Goal: Task Accomplishment & Management: Manage account settings

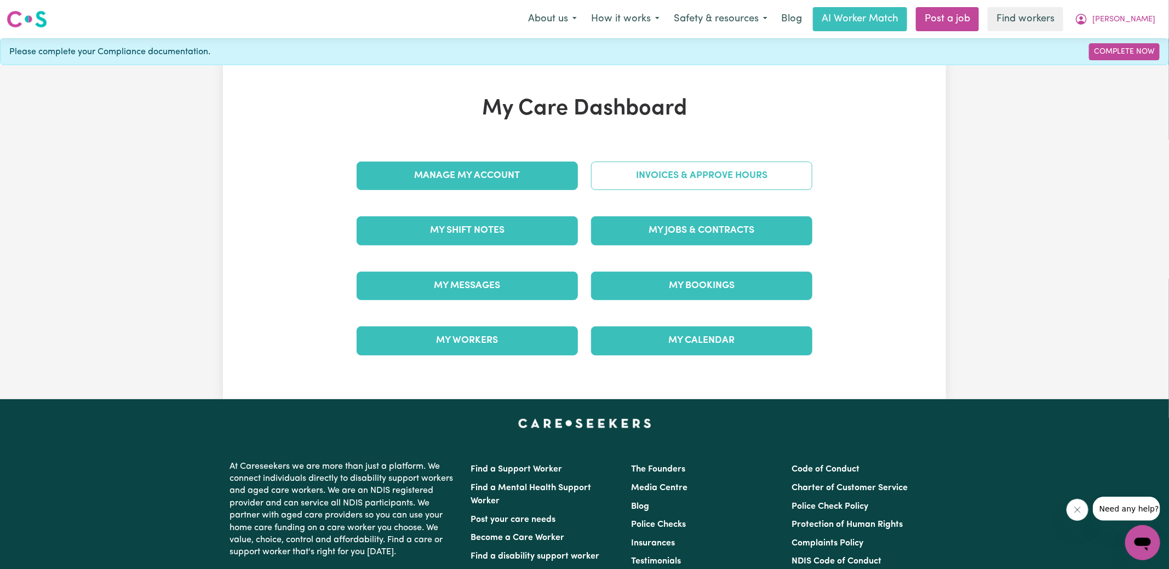
click at [644, 176] on link "Invoices & Approve Hours" at bounding box center [701, 176] width 221 height 28
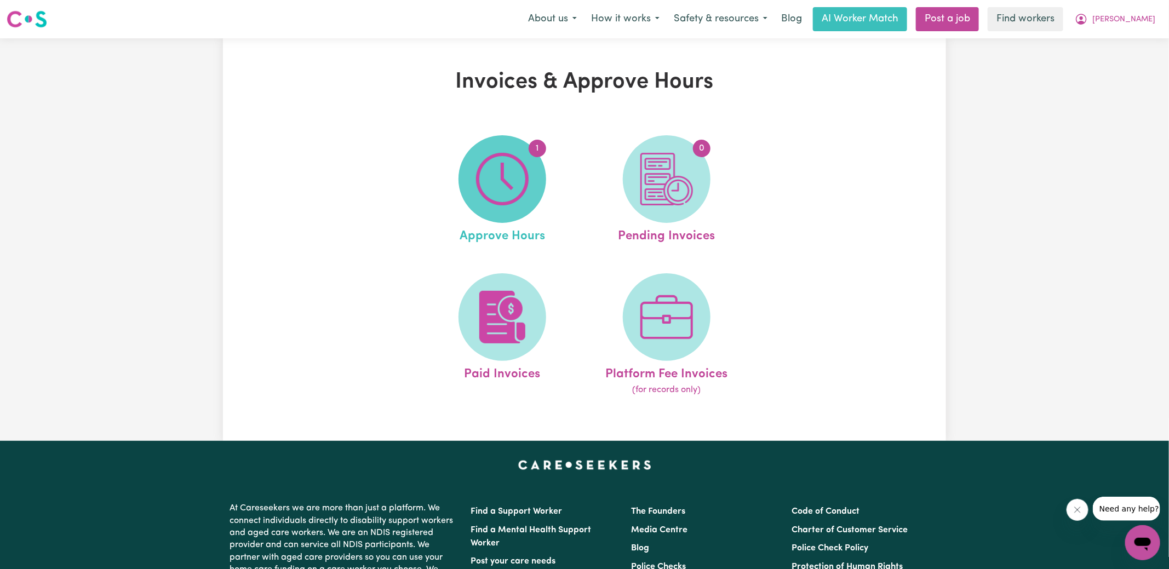
click at [538, 181] on span "1" at bounding box center [503, 179] width 88 height 88
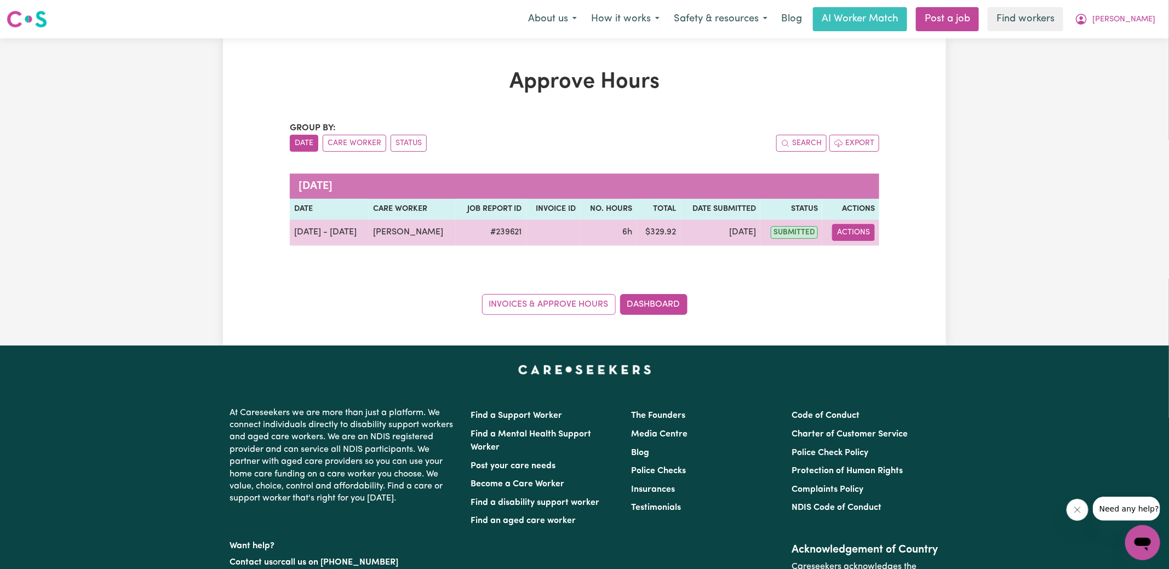
click at [850, 233] on button "Actions" at bounding box center [853, 232] width 43 height 17
click at [857, 259] on link "View Job Report" at bounding box center [882, 258] width 94 height 22
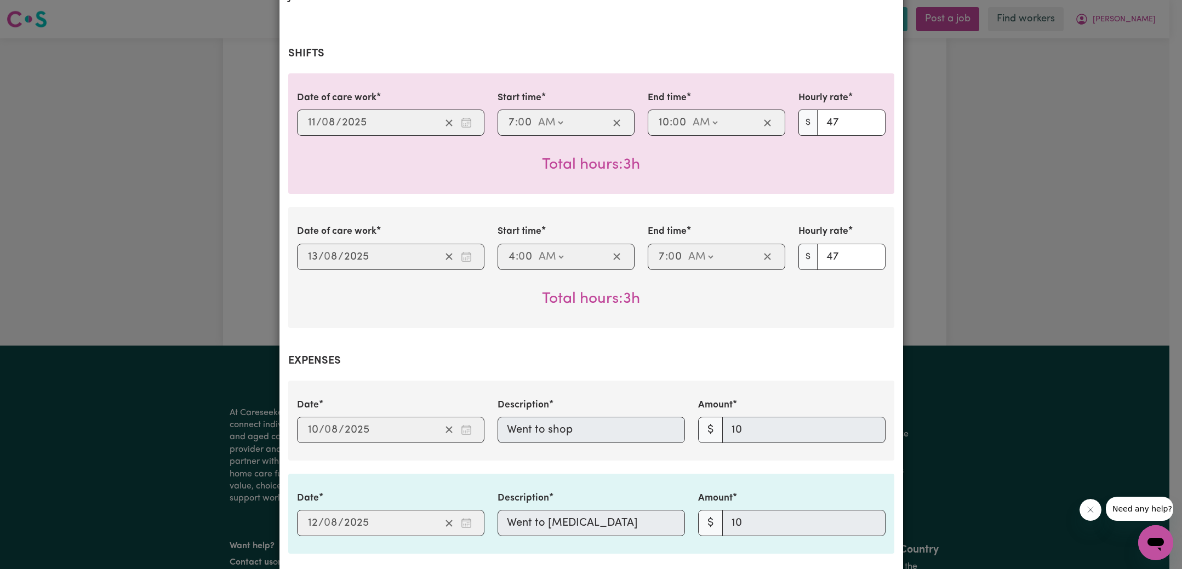
scroll to position [568, 0]
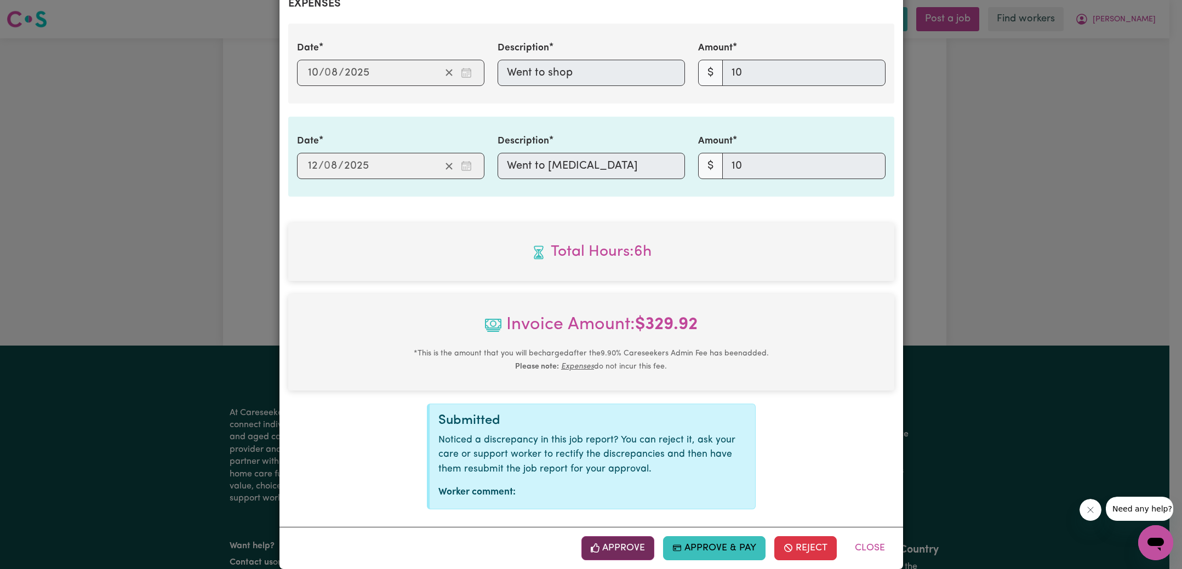
click at [623, 539] on button "Approve" at bounding box center [617, 549] width 73 height 24
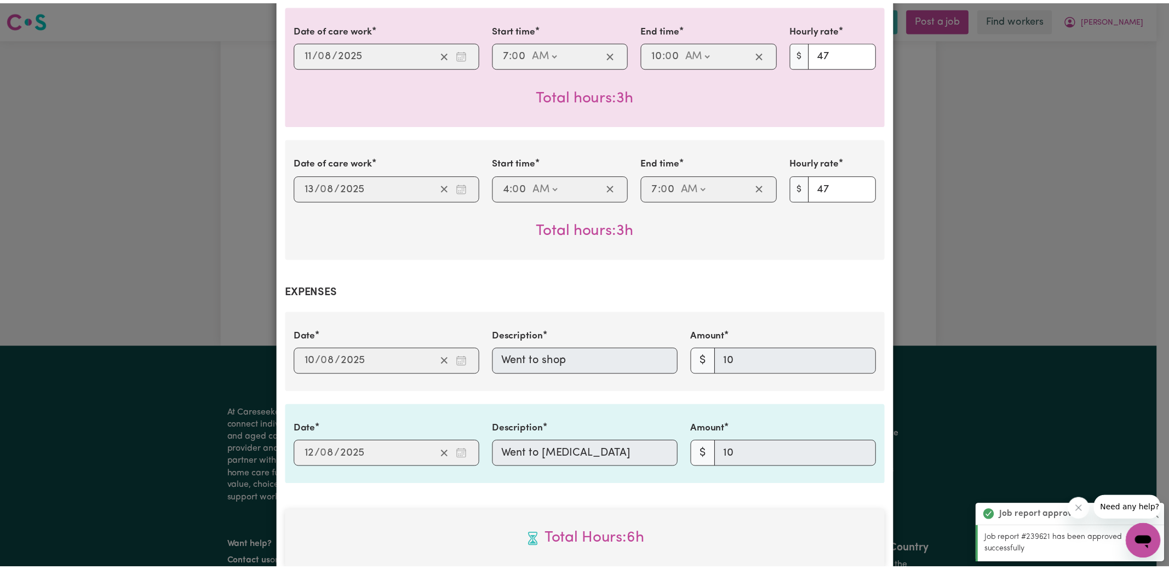
scroll to position [135, 0]
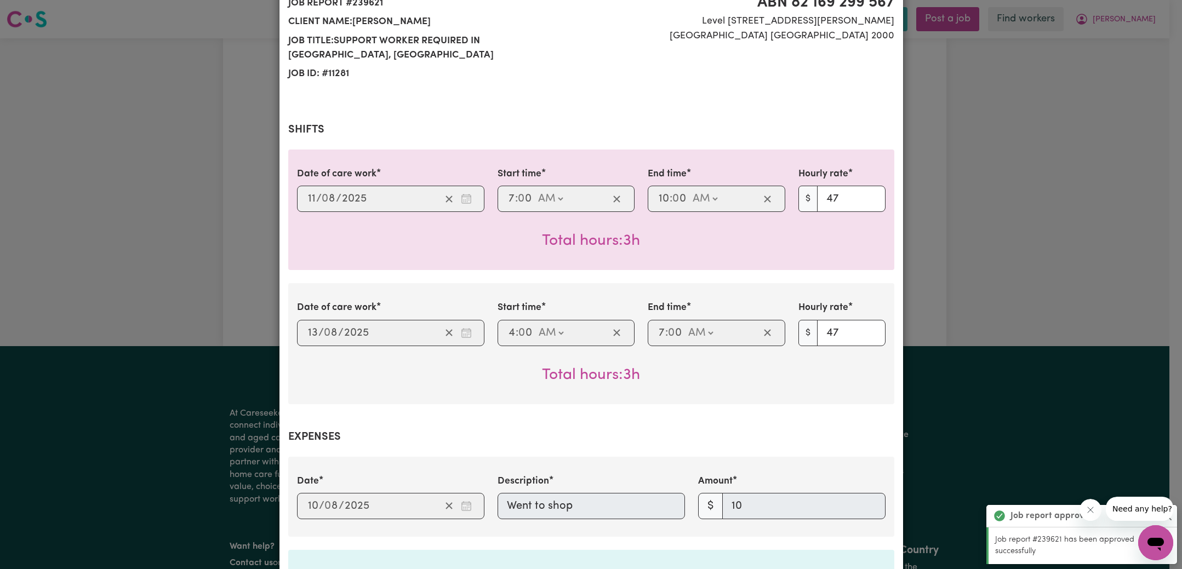
drag, startPoint x: 921, startPoint y: 225, endPoint x: 915, endPoint y: 226, distance: 6.1
click at [922, 224] on div "Job Report # 239621 - [PERSON_NAME] Summary Job report # 239621 Client name: [P…" at bounding box center [591, 284] width 1182 height 569
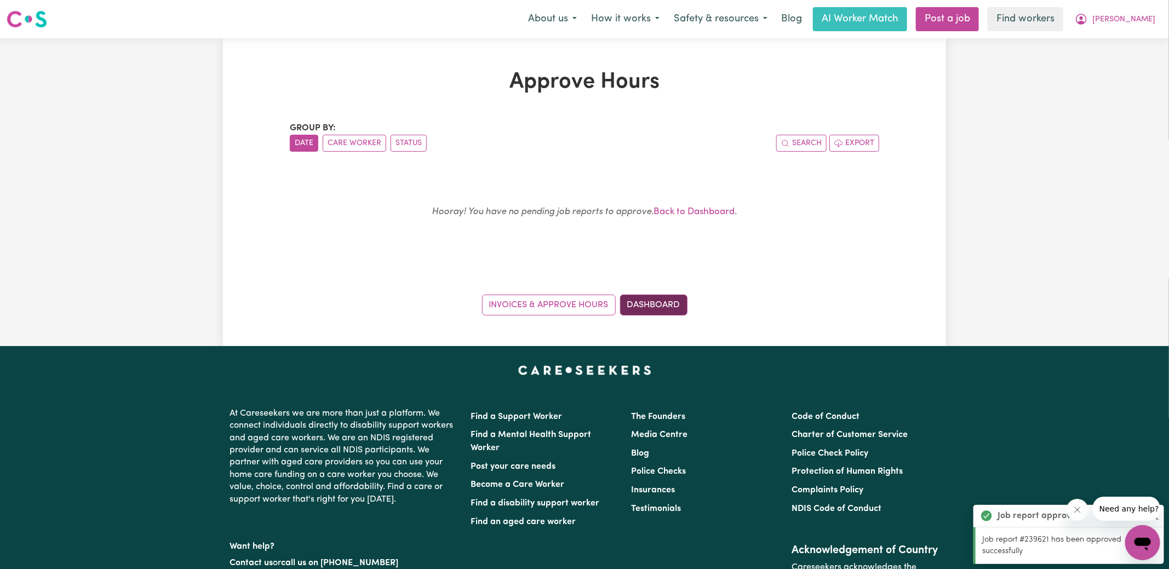
click at [651, 306] on link "Dashboard" at bounding box center [653, 305] width 67 height 21
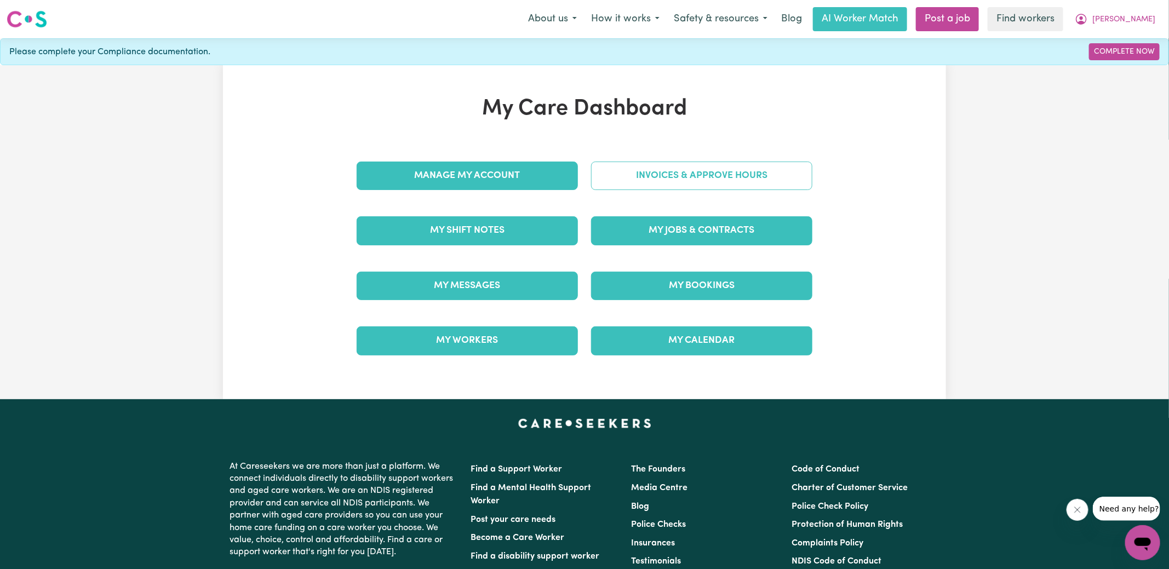
click at [654, 178] on link "Invoices & Approve Hours" at bounding box center [701, 176] width 221 height 28
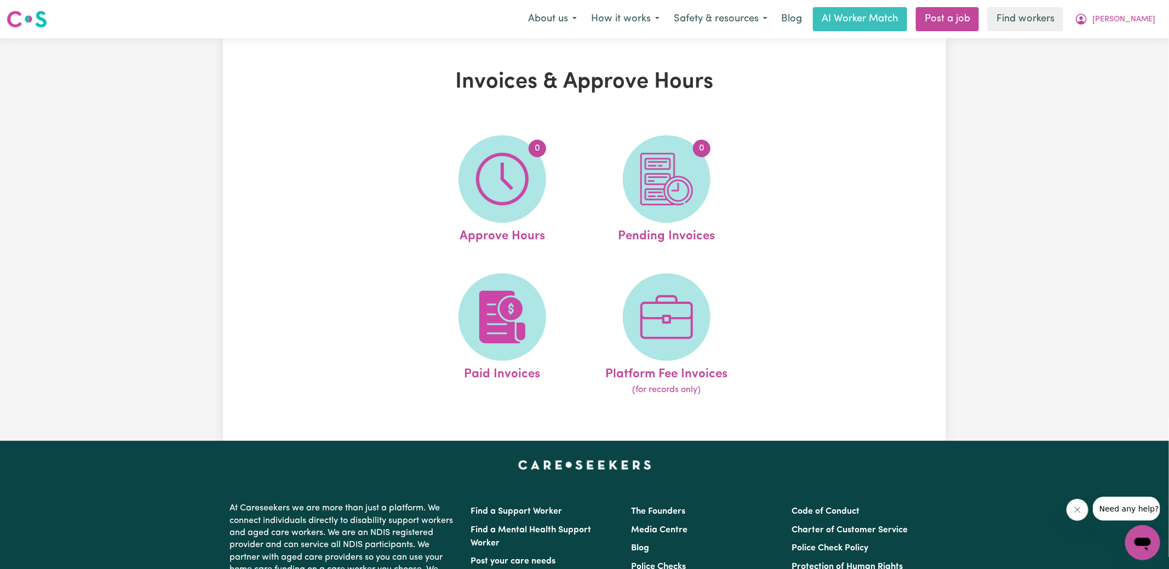
click at [654, 178] on img at bounding box center [667, 179] width 53 height 53
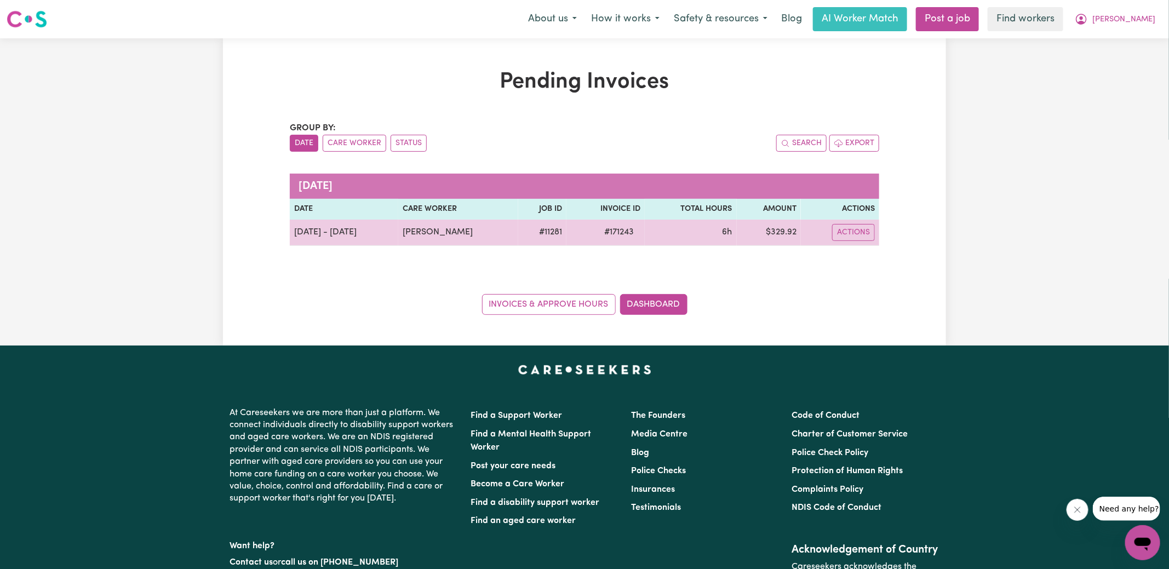
click at [613, 231] on span "# 171243" at bounding box center [619, 232] width 43 height 13
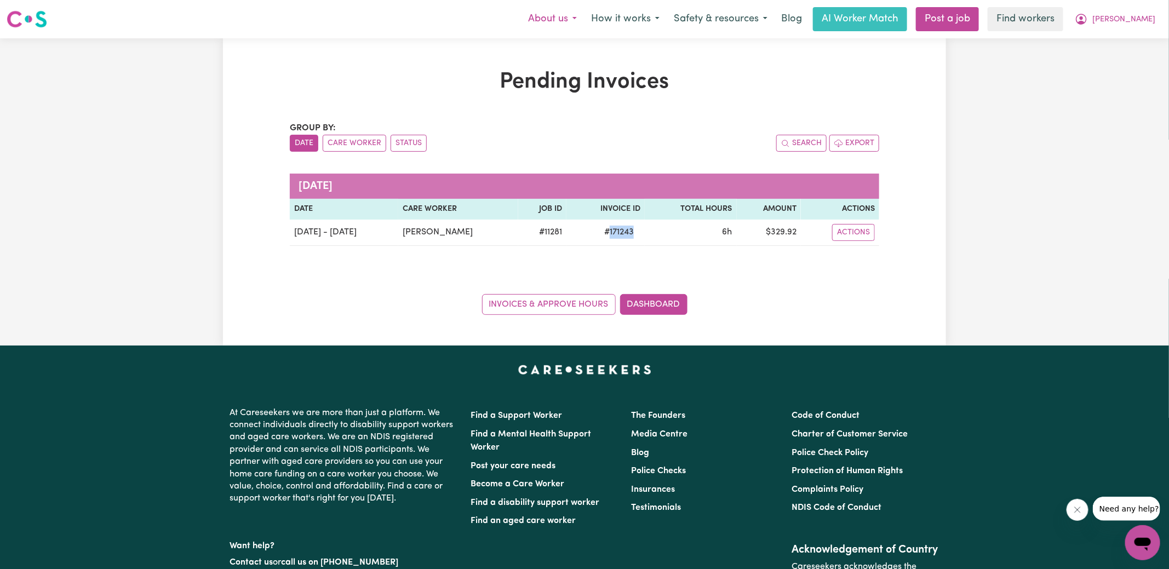
copy span "171243"
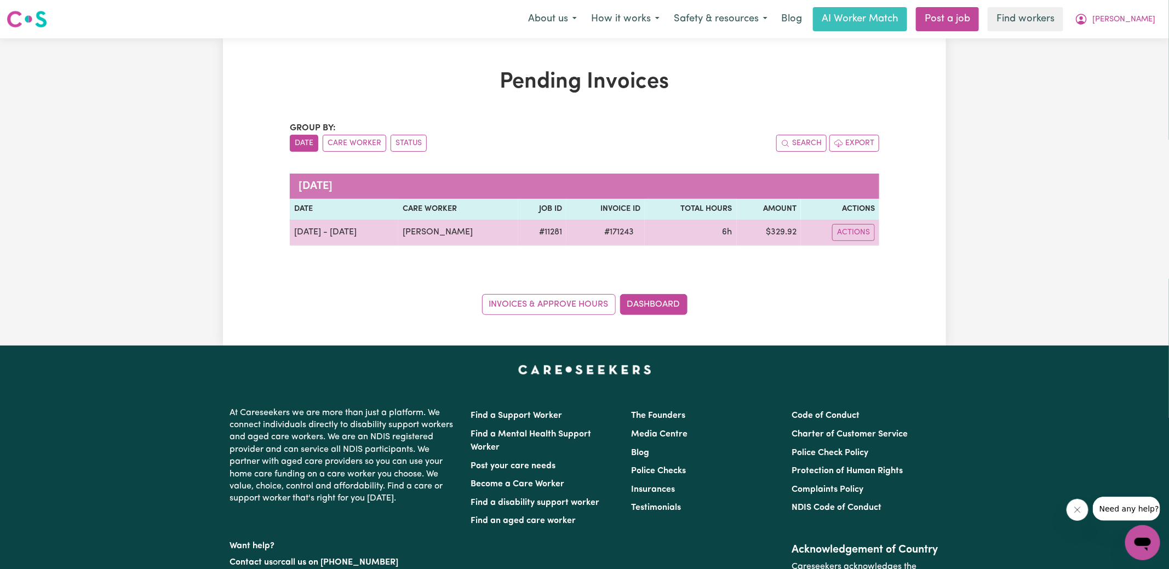
click at [785, 231] on td "$ 329.92" at bounding box center [769, 233] width 64 height 26
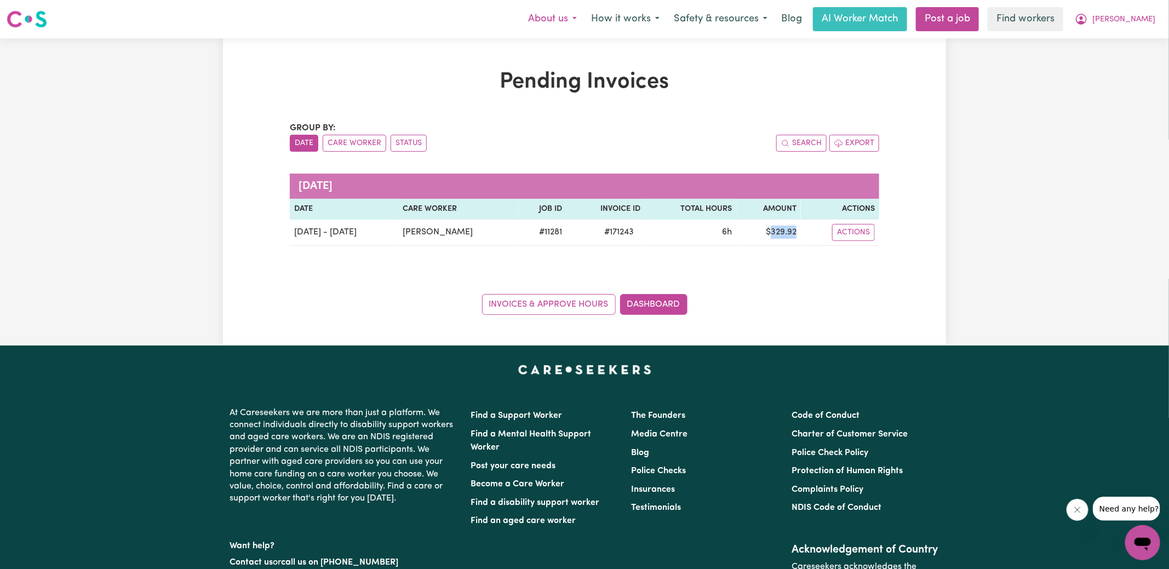
copy td "329.92"
click at [1131, 18] on button "[PERSON_NAME]" at bounding box center [1115, 19] width 95 height 23
click at [1125, 60] on link "Logout" at bounding box center [1119, 63] width 87 height 21
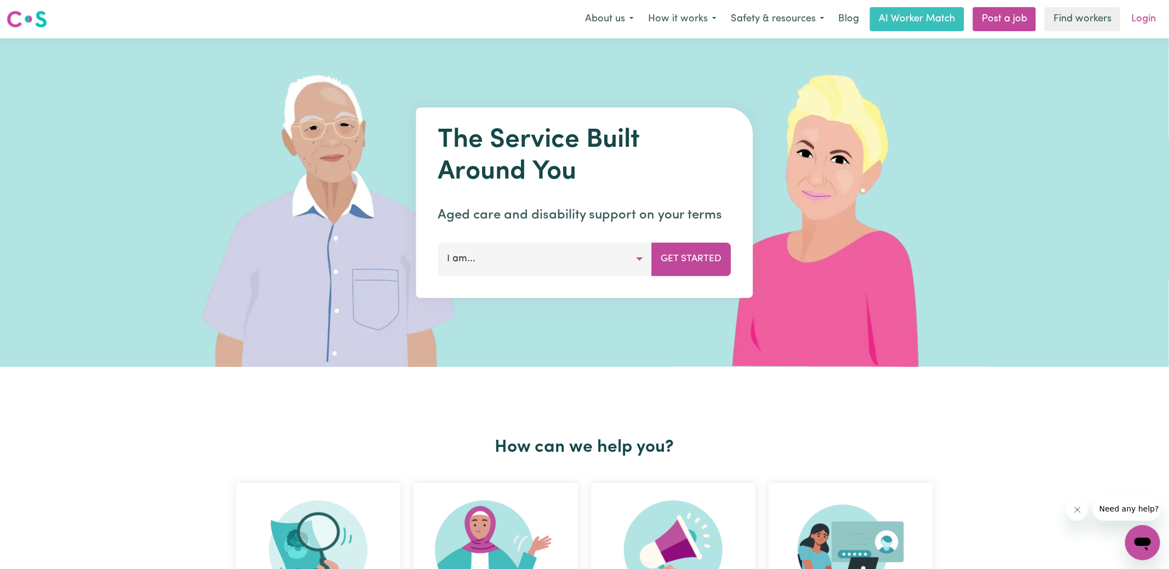
click at [1150, 19] on link "Login" at bounding box center [1144, 19] width 38 height 24
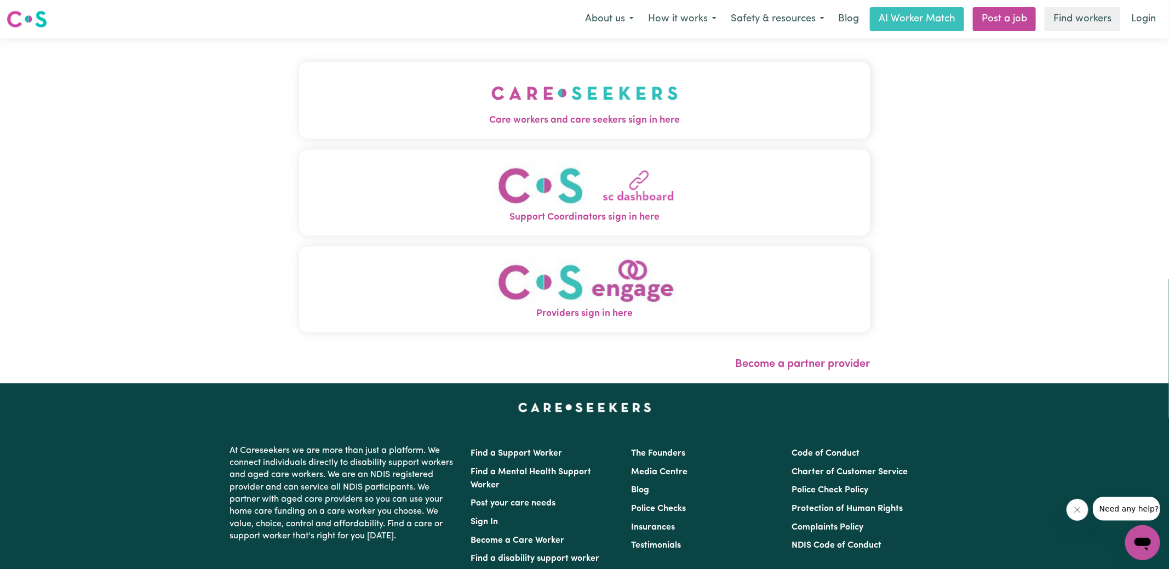
click at [427, 109] on button "Care workers and care seekers sign in here" at bounding box center [585, 100] width 572 height 77
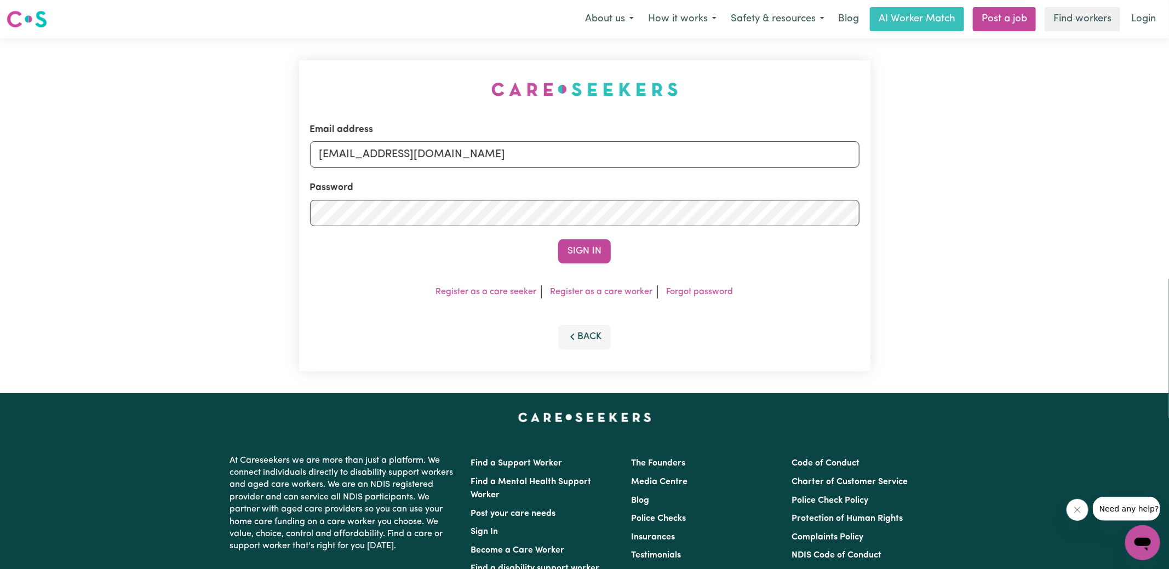
click at [360, 60] on div "Email address [EMAIL_ADDRESS][DOMAIN_NAME] Password Sign In Register as a care …" at bounding box center [585, 215] width 585 height 355
click at [836, 223] on form "Email address [EMAIL_ADDRESS][DOMAIN_NAME] Password Sign In" at bounding box center [585, 193] width 550 height 141
type input "[EMAIL_ADDRESS][DOMAIN_NAME]"
click at [558, 239] on button "Sign In" at bounding box center [584, 251] width 53 height 24
